Goal: Task Accomplishment & Management: Manage account settings

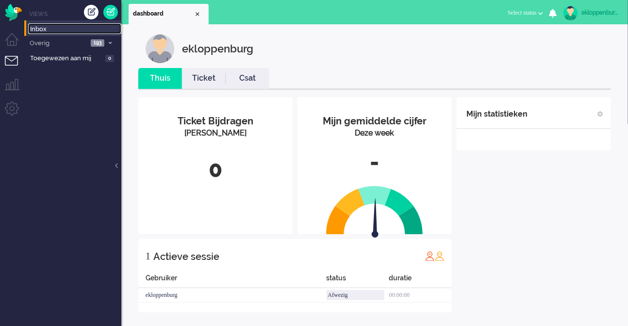
click at [56, 30] on span "Inbox" at bounding box center [75, 29] width 91 height 9
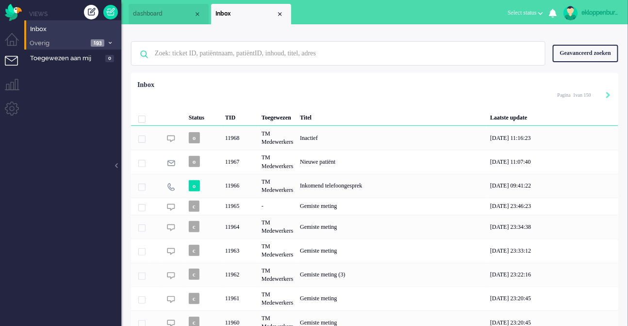
click at [57, 44] on span "Overig" at bounding box center [58, 43] width 60 height 9
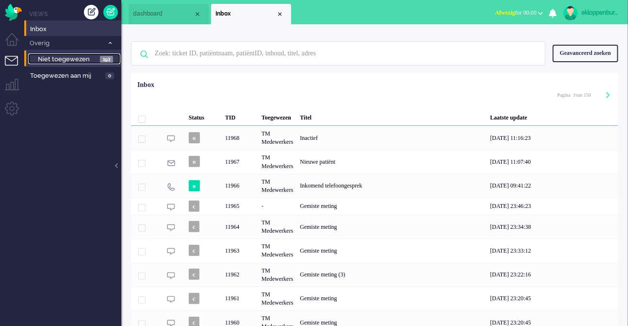
click at [64, 60] on span "Niet toegewezen" at bounding box center [68, 59] width 60 height 9
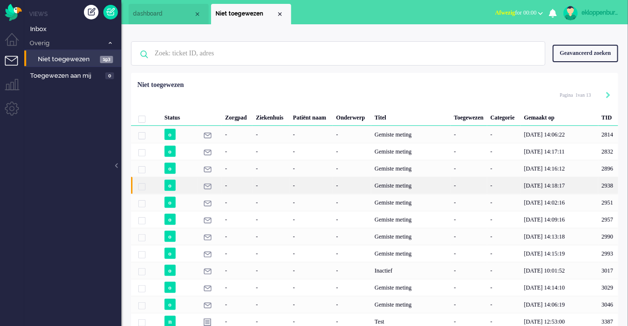
click at [269, 194] on div "-" at bounding box center [271, 185] width 37 height 17
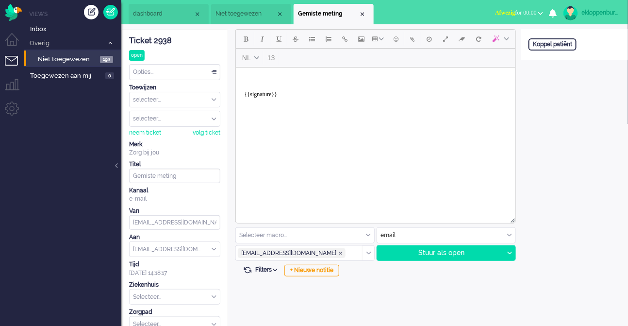
click at [581, 169] on div "Open custom software Koppel patiënt" at bounding box center [575, 225] width 107 height 393
click at [64, 34] on span "Inbox" at bounding box center [75, 29] width 91 height 9
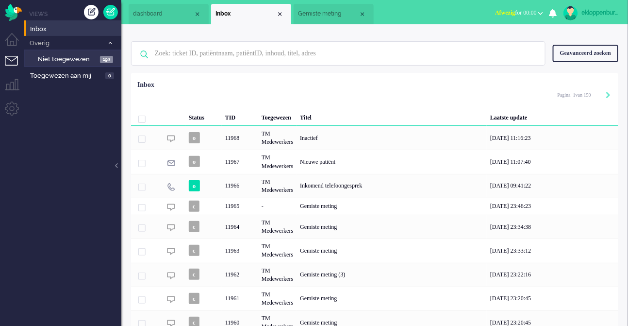
click at [89, 138] on ul "Views Inbox Overig 193 Niet toegewezen 193 Toegewezen aan mij 0" at bounding box center [72, 163] width 97 height 326
click at [340, 16] on span "Gemiste meting" at bounding box center [328, 14] width 61 height 8
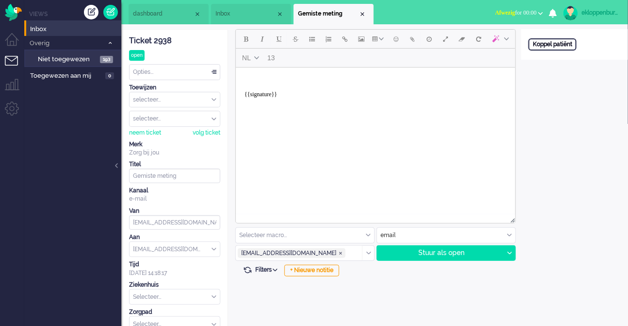
click at [551, 48] on div "Koppel patiënt" at bounding box center [553, 44] width 48 height 12
click at [550, 61] on input "text" at bounding box center [575, 57] width 92 height 15
click at [550, 78] on div "Annuleren" at bounding box center [549, 75] width 40 height 14
click at [550, 152] on div "Open custom software Koppel patiënt" at bounding box center [575, 225] width 107 height 393
click at [571, 143] on div "Open custom software Koppel patiënt" at bounding box center [575, 225] width 107 height 393
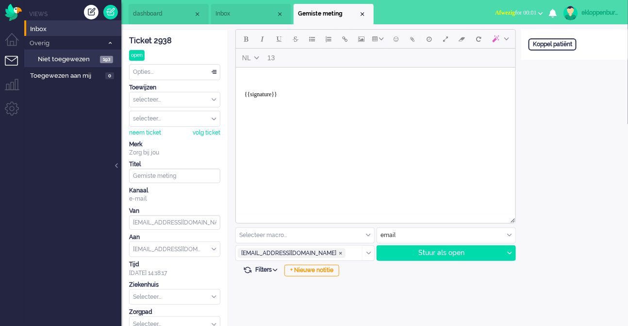
click at [58, 34] on li "Inbox" at bounding box center [72, 28] width 97 height 16
click at [77, 57] on span "Niet toegewezen" at bounding box center [68, 59] width 60 height 9
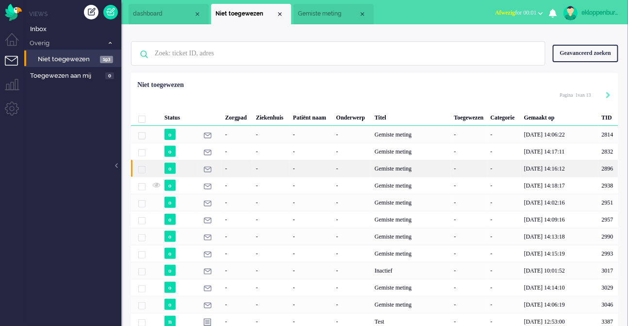
click at [247, 177] on div "-" at bounding box center [237, 168] width 31 height 17
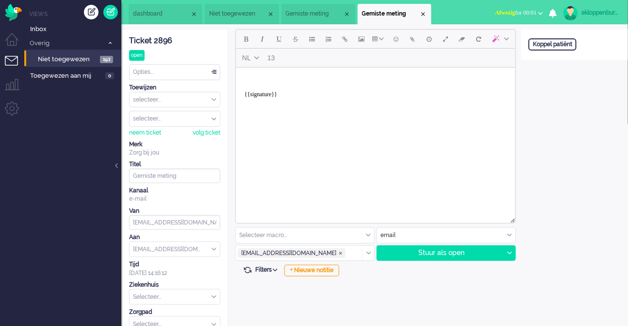
click at [529, 116] on div "Open custom software Koppel patiënt" at bounding box center [575, 225] width 107 height 393
click at [563, 41] on div "Koppel patiënt" at bounding box center [553, 44] width 48 height 12
click at [560, 62] on input "text" at bounding box center [575, 57] width 92 height 15
click at [570, 130] on div "Open custom software Patiëntnummer Annuleren Zoeken" at bounding box center [575, 225] width 107 height 393
click at [551, 77] on div "Annuleren" at bounding box center [549, 75] width 40 height 14
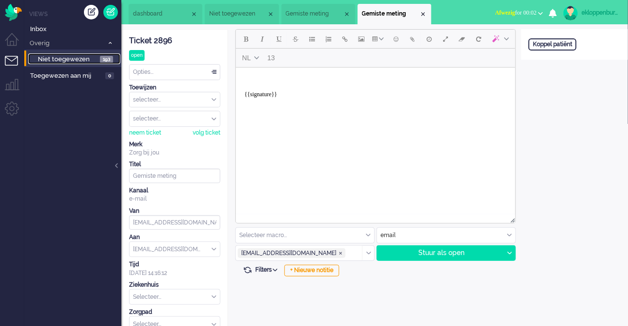
click at [80, 58] on span "Niet toegewezen" at bounding box center [68, 59] width 60 height 9
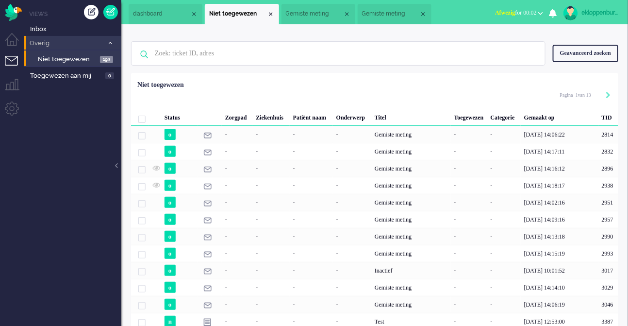
click at [60, 46] on span "Overig" at bounding box center [65, 43] width 75 height 9
click at [60, 46] on span "Overig" at bounding box center [58, 43] width 60 height 9
click at [62, 59] on span "Niet toegewezen" at bounding box center [68, 59] width 60 height 9
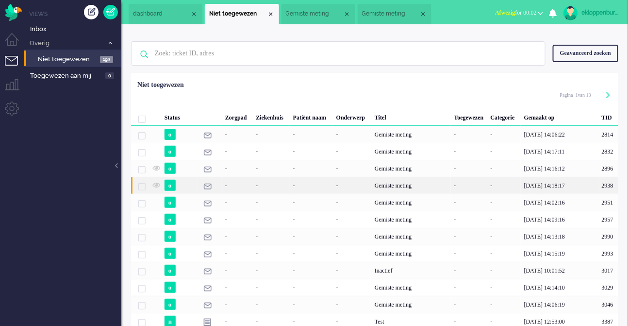
click at [245, 194] on div "-" at bounding box center [237, 185] width 31 height 17
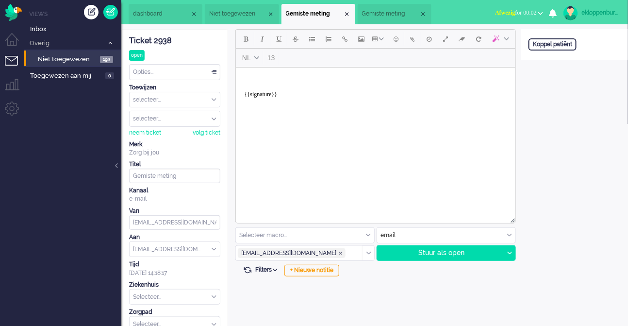
click at [598, 8] on div "ekloppenburg" at bounding box center [600, 13] width 36 height 10
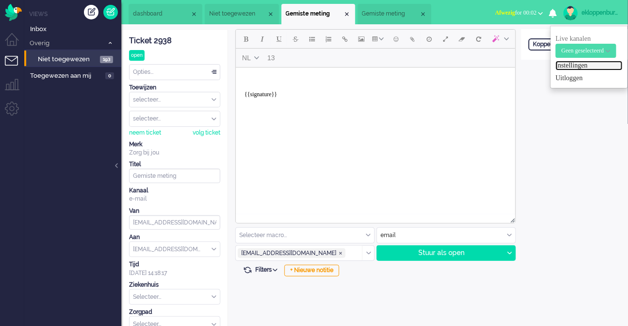
click at [573, 64] on link "Instellingen" at bounding box center [589, 66] width 67 height 10
select select
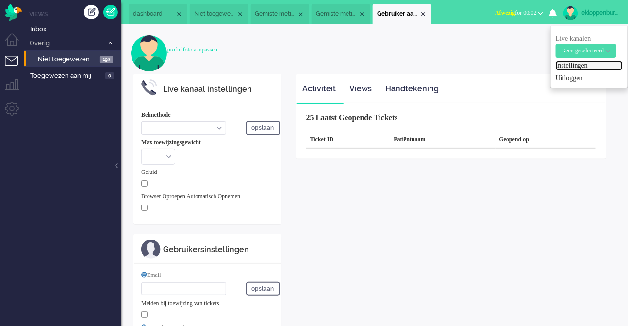
select select "inbound-new"
type input "+31681128291"
type input "e.kloppenburg@zorgbijjou.nl"
type input "+31612345678"
select select "nl"
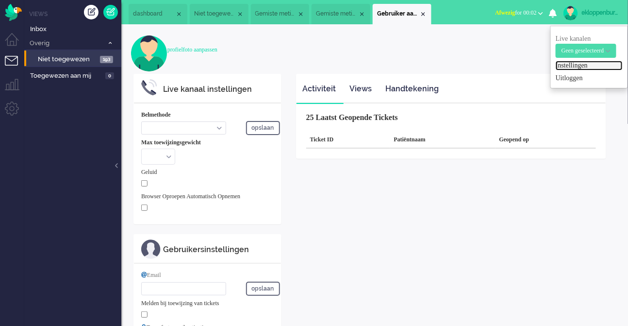
select select "en_GB"
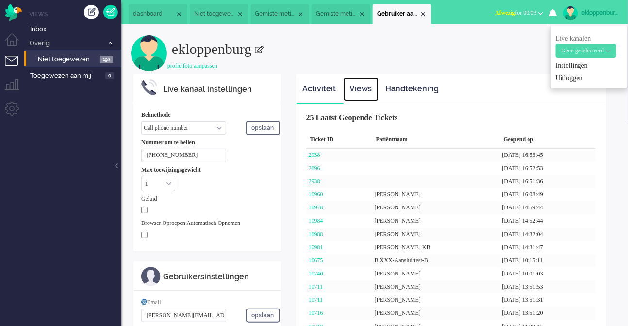
click at [363, 92] on link "Views" at bounding box center [361, 89] width 35 height 24
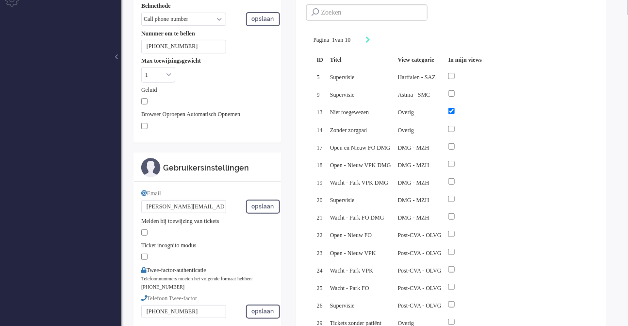
scroll to position [132, 0]
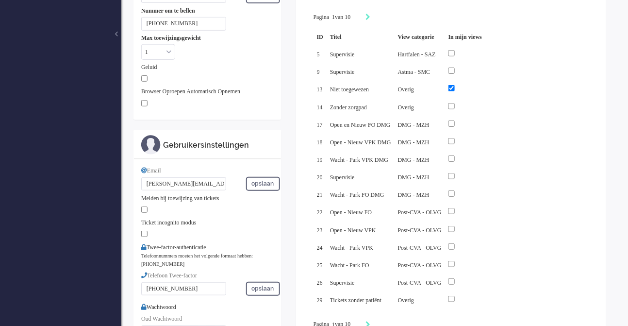
click at [466, 49] on div at bounding box center [466, 53] width 34 height 11
click at [455, 52] on input "checkbox" at bounding box center [452, 53] width 6 height 6
checkbox input "true"
click at [455, 68] on input "checkbox" at bounding box center [452, 71] width 6 height 6
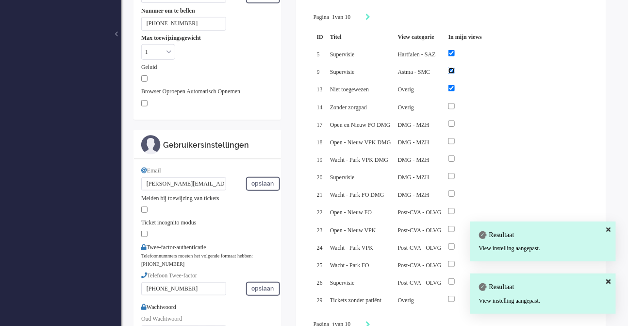
click at [455, 70] on input "checkbox" at bounding box center [452, 71] width 6 height 6
checkbox input "false"
click at [467, 57] on div at bounding box center [466, 53] width 34 height 11
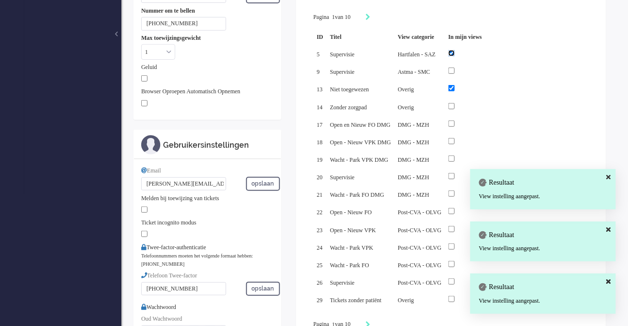
click at [455, 53] on input "checkbox" at bounding box center [452, 53] width 6 height 6
checkbox input "false"
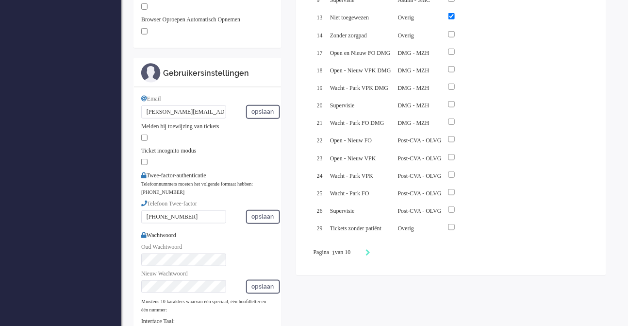
scroll to position [198, 0]
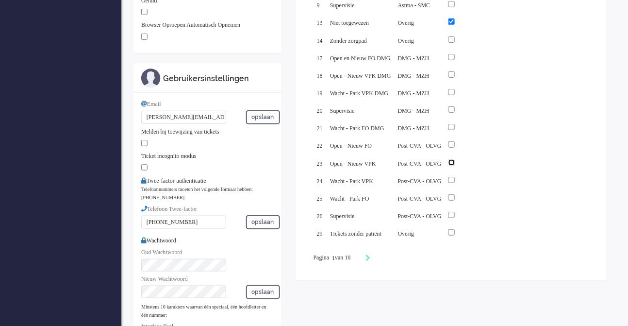
click at [455, 159] on input "checkbox" at bounding box center [452, 162] width 6 height 6
checkbox input "true"
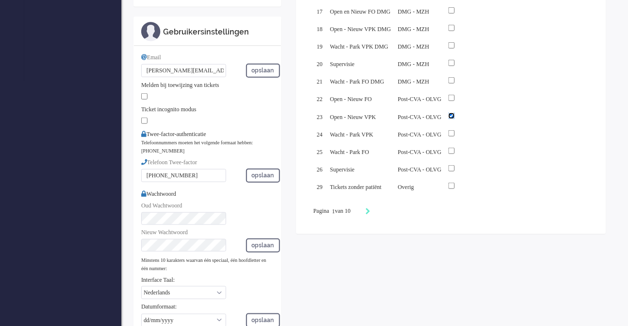
scroll to position [249, 0]
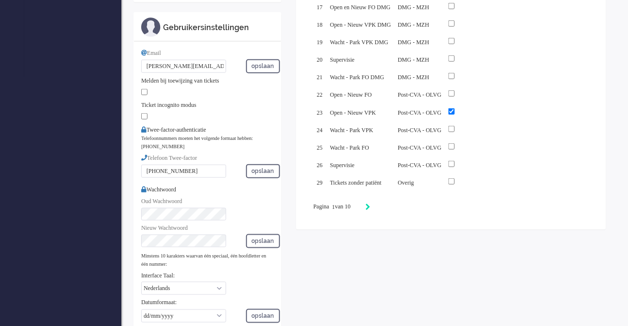
click at [371, 203] on icon "Next" at bounding box center [368, 206] width 5 height 7
type input "2"
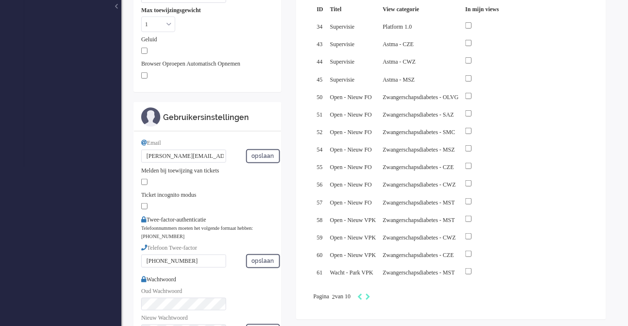
scroll to position [160, 0]
click at [371, 293] on icon "Next" at bounding box center [368, 296] width 5 height 7
type input "3"
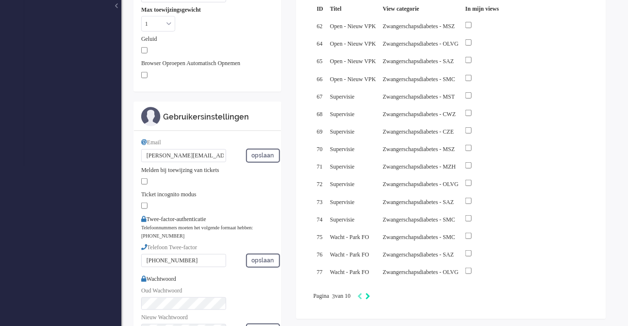
click at [371, 293] on icon "Next" at bounding box center [368, 296] width 5 height 7
type input "4"
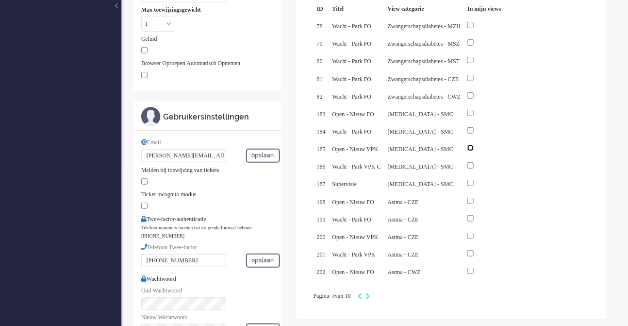
click at [474, 145] on input "checkbox" at bounding box center [471, 148] width 6 height 6
checkbox input "true"
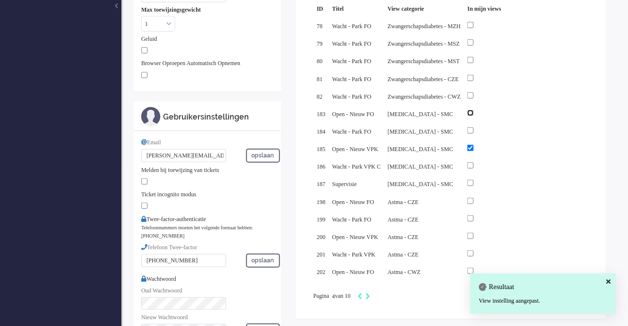
click at [474, 110] on input "checkbox" at bounding box center [471, 113] width 6 height 6
checkbox input "false"
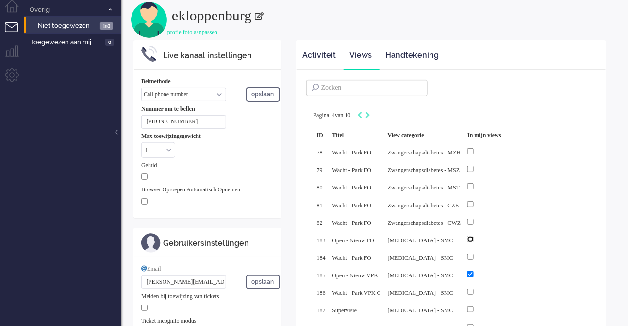
scroll to position [0, 0]
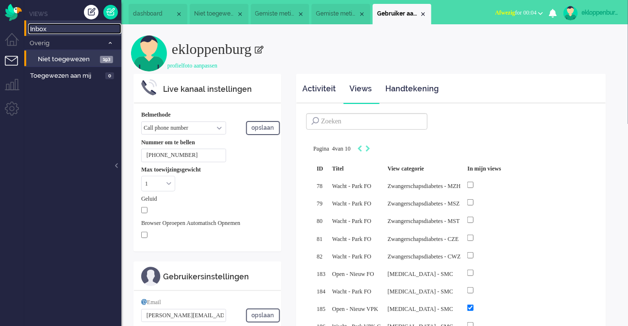
click at [71, 27] on span "Inbox" at bounding box center [75, 29] width 91 height 9
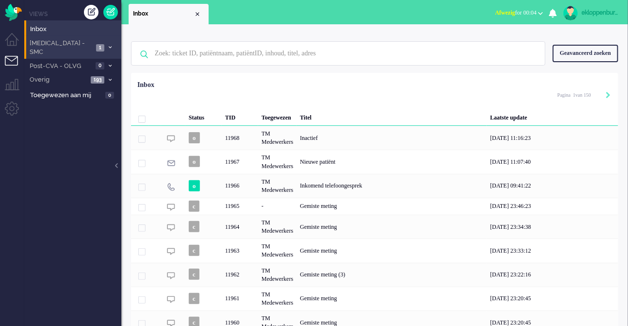
click at [57, 40] on span "[MEDICAL_DATA] - SMC" at bounding box center [60, 48] width 65 height 18
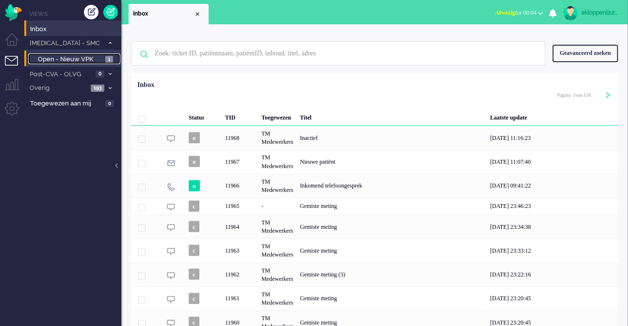
click at [67, 57] on span "Open - Nieuw VPK" at bounding box center [70, 59] width 65 height 9
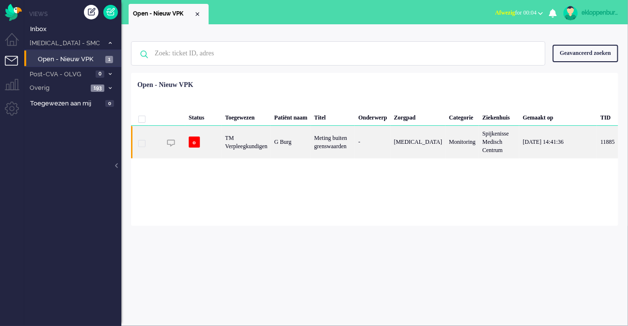
click at [267, 149] on div "TM Verpleegkundigen" at bounding box center [246, 142] width 49 height 32
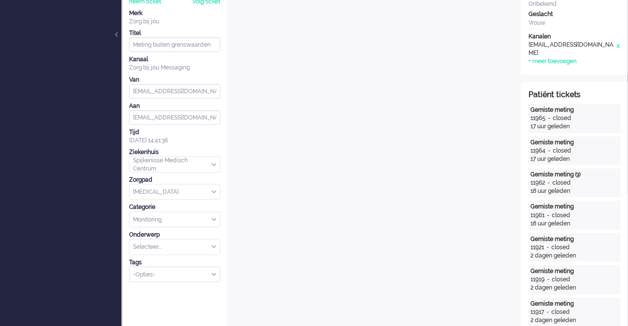
scroll to position [116, 0]
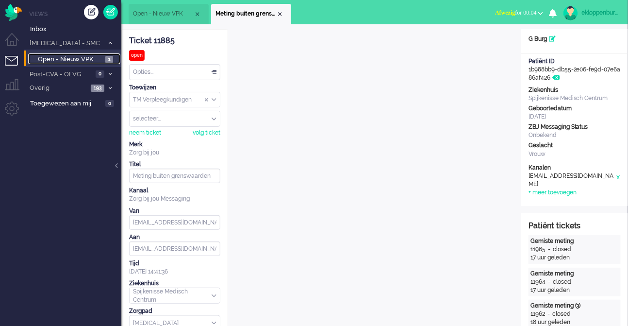
click at [82, 57] on span "Open - Nieuw VPK" at bounding box center [70, 59] width 65 height 9
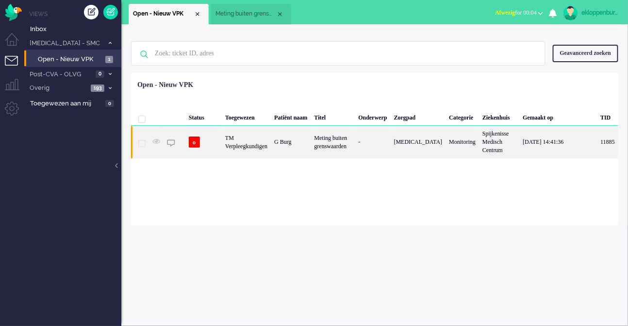
click at [252, 151] on div "TM Verpleegkundigen" at bounding box center [246, 142] width 49 height 32
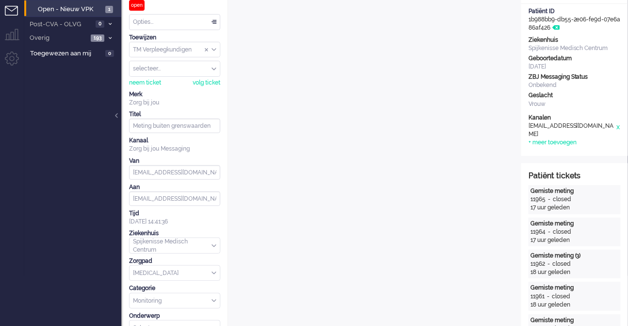
scroll to position [50, 0]
drag, startPoint x: 529, startPoint y: 126, endPoint x: 559, endPoint y: 131, distance: 30.1
click at [559, 131] on div "[EMAIL_ADDRESS][DOMAIN_NAME]" at bounding box center [572, 130] width 87 height 17
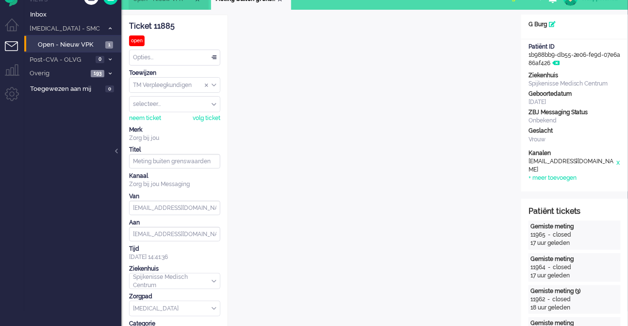
scroll to position [0, 0]
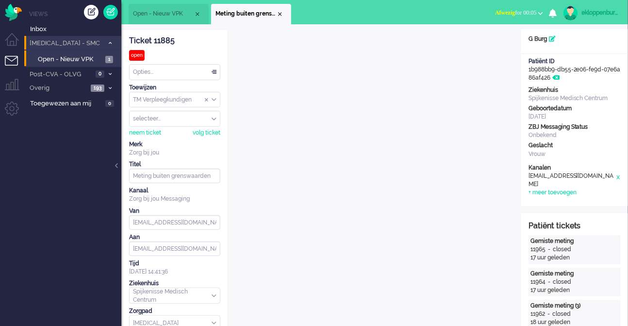
click at [48, 43] on span "[MEDICAL_DATA] - SMC" at bounding box center [65, 43] width 75 height 9
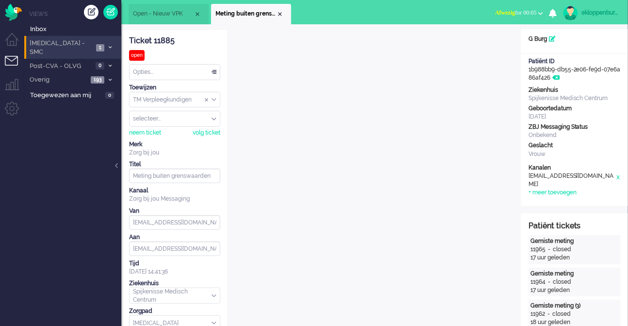
click at [48, 43] on span "[MEDICAL_DATA] - SMC" at bounding box center [60, 48] width 65 height 18
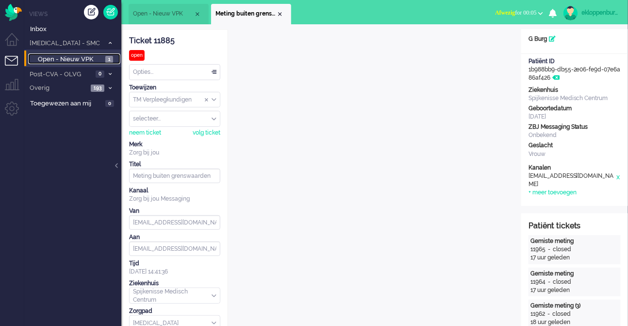
click at [53, 57] on span "Open - Nieuw VPK" at bounding box center [70, 59] width 65 height 9
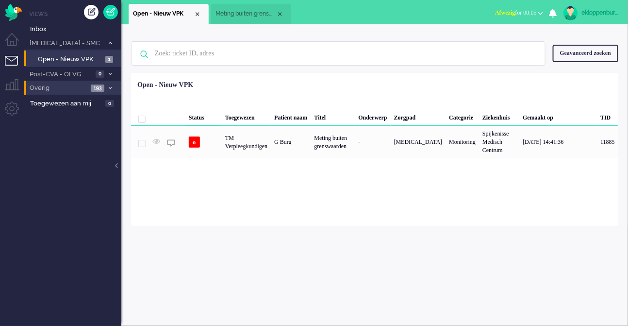
click at [55, 85] on span "Overig" at bounding box center [58, 88] width 60 height 9
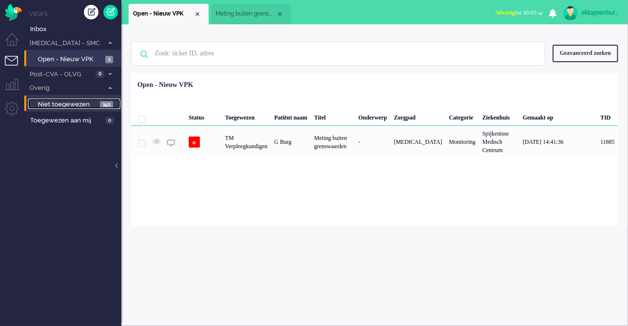
click at [55, 105] on span "Niet toegewezen" at bounding box center [68, 104] width 60 height 9
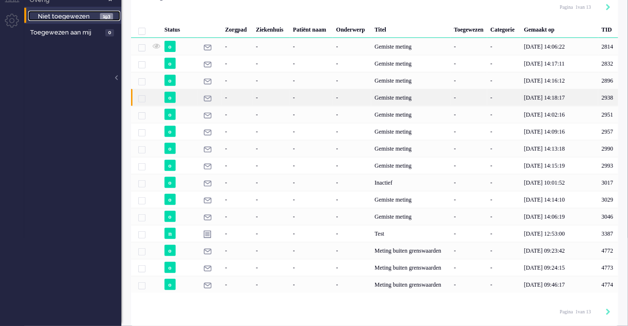
scroll to position [116, 0]
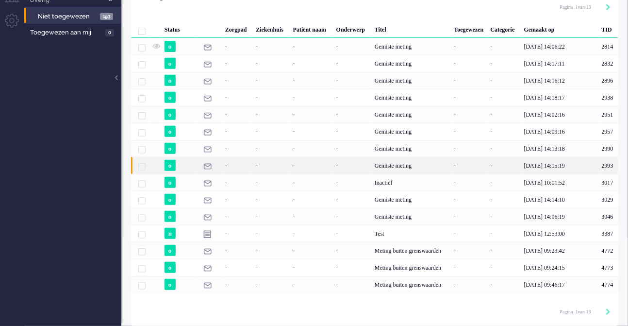
click at [283, 174] on div "-" at bounding box center [271, 165] width 37 height 17
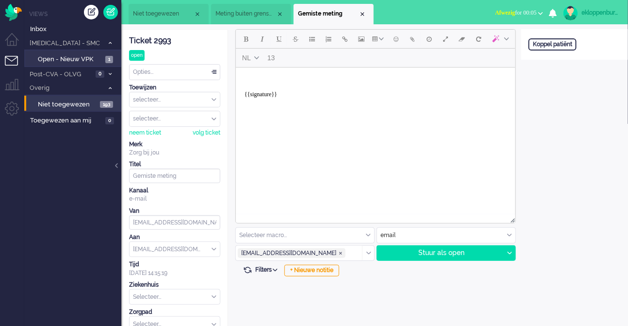
click at [547, 111] on div "Open custom software Koppel patiënt" at bounding box center [575, 225] width 107 height 393
click at [544, 124] on div "Open custom software Koppel patiënt" at bounding box center [575, 225] width 107 height 393
click at [537, 97] on div "Open custom software Koppel patiënt" at bounding box center [575, 225] width 107 height 393
